Goal: Information Seeking & Learning: Find specific fact

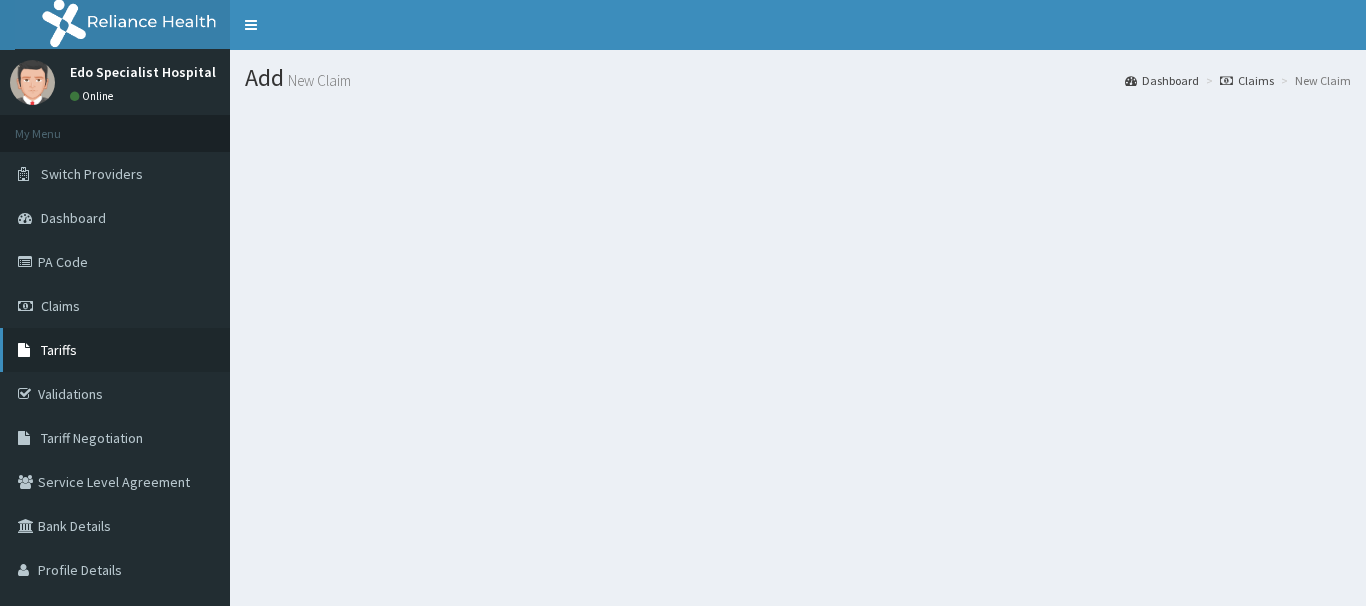
click at [64, 355] on span "Tariffs" at bounding box center [59, 350] width 36 height 18
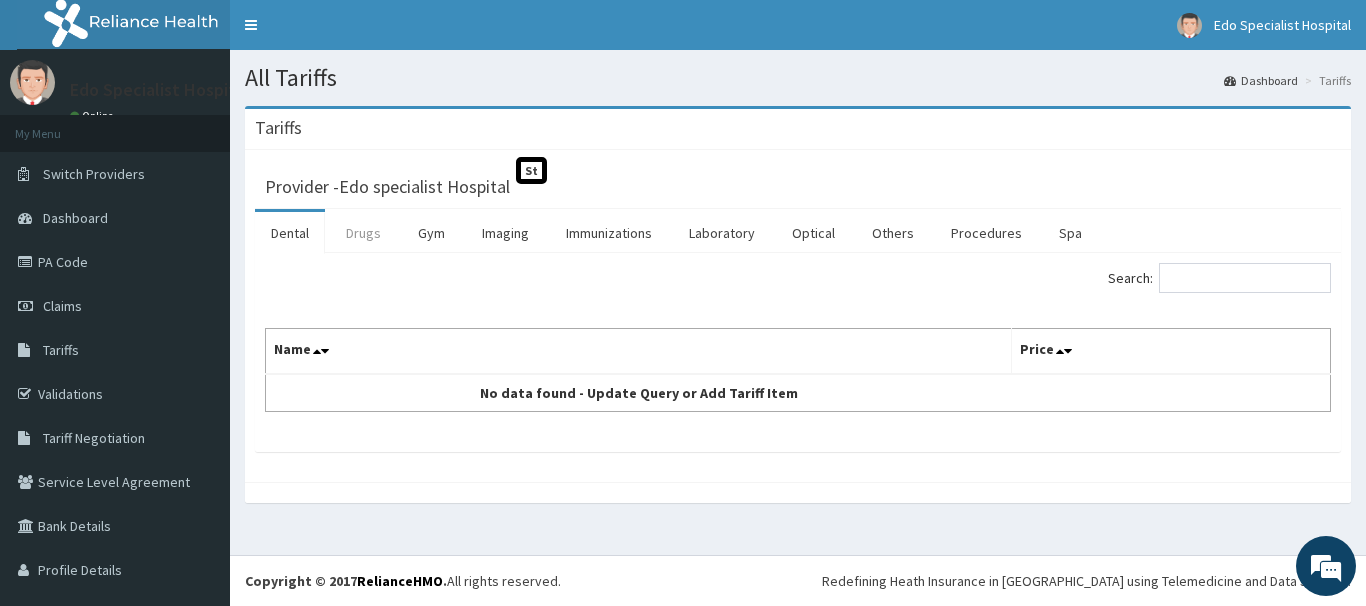
click at [359, 242] on link "Drugs" at bounding box center [363, 233] width 67 height 42
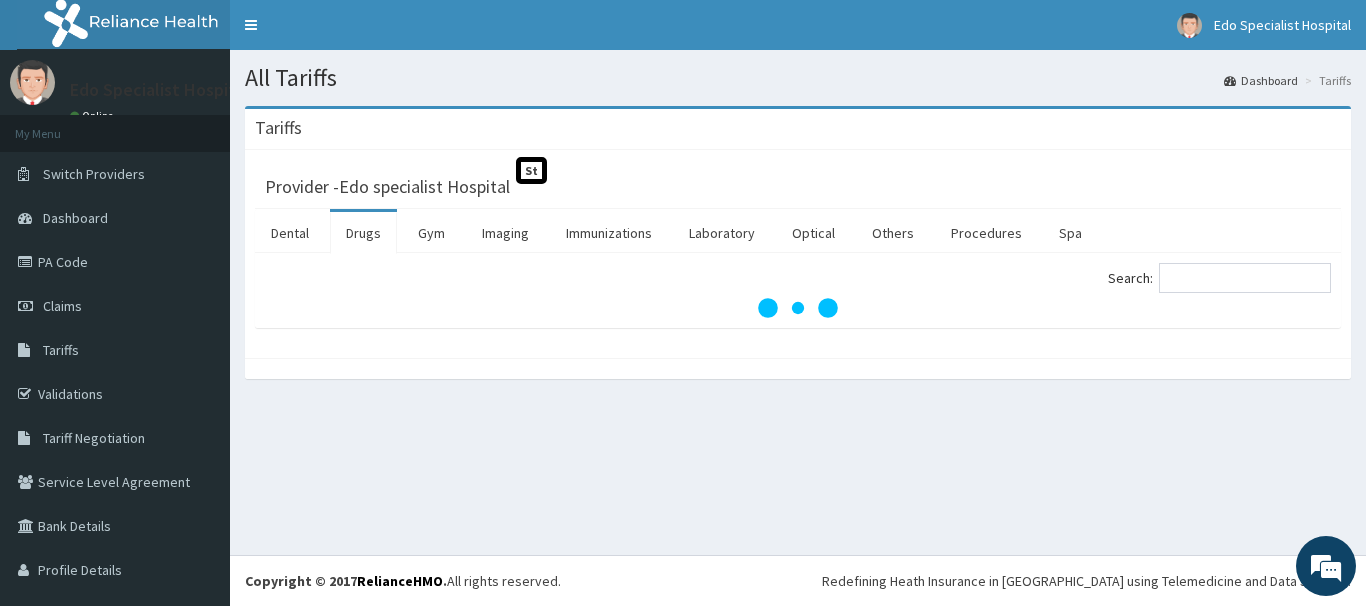
click at [359, 242] on link "Drugs" at bounding box center [363, 233] width 67 height 42
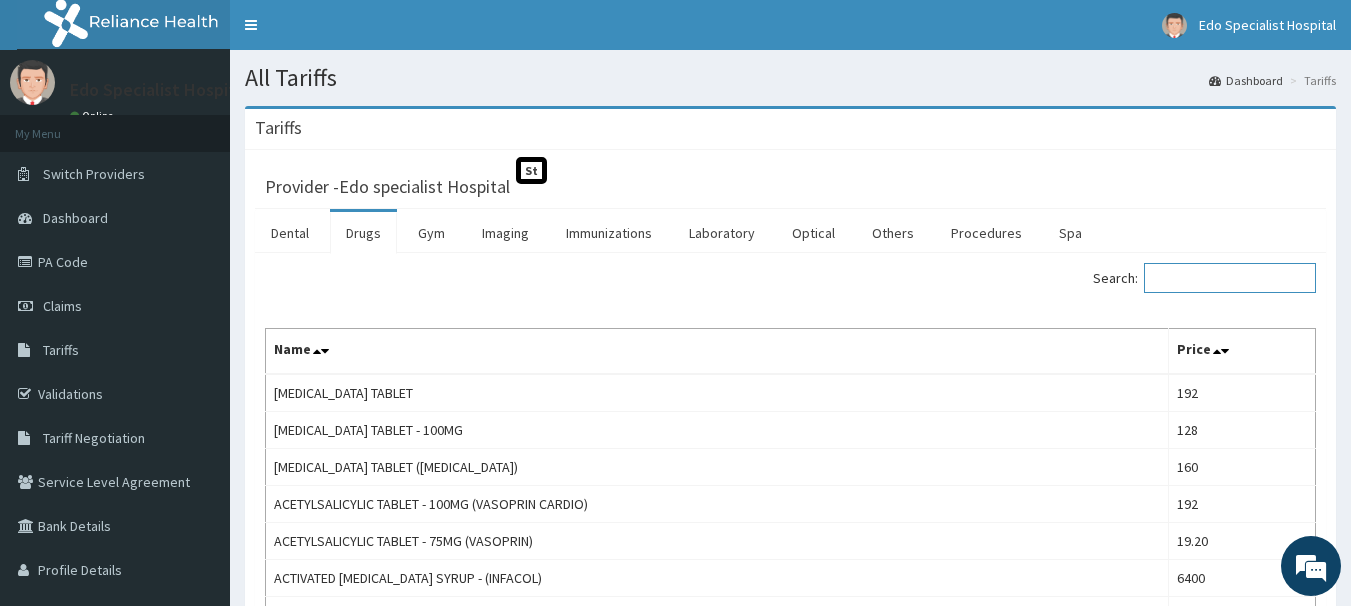
click at [1211, 286] on input "Search:" at bounding box center [1230, 278] width 172 height 30
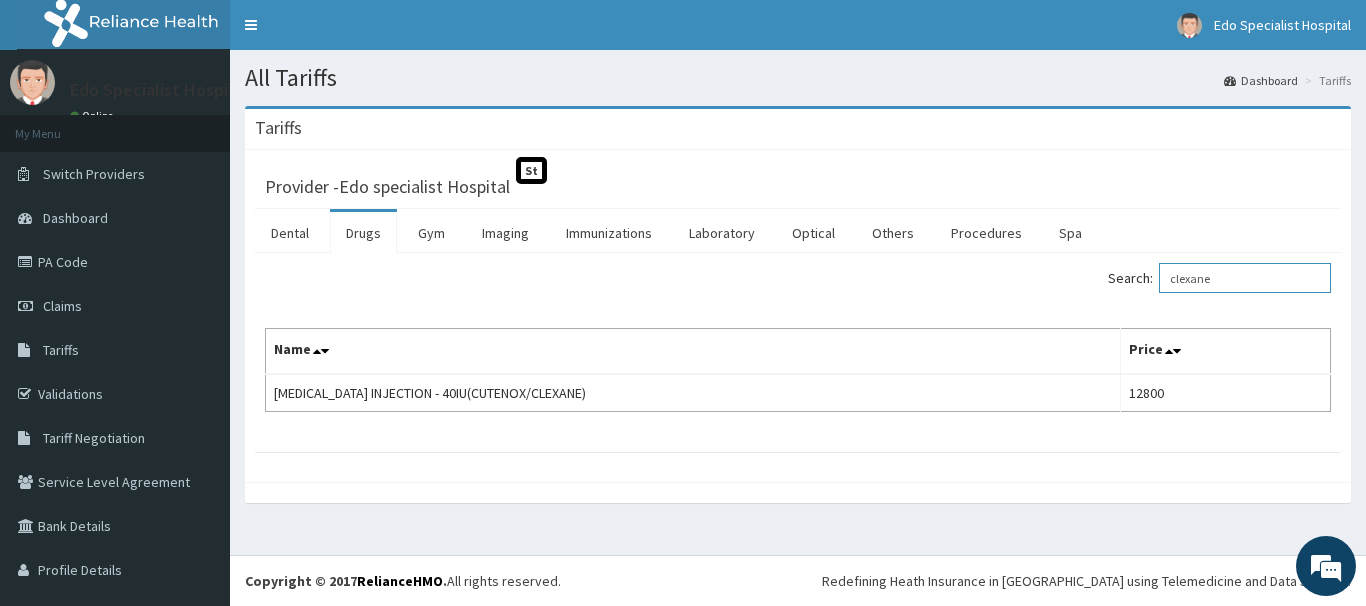
type input "clexane"
